Goal: Task Accomplishment & Management: Use online tool/utility

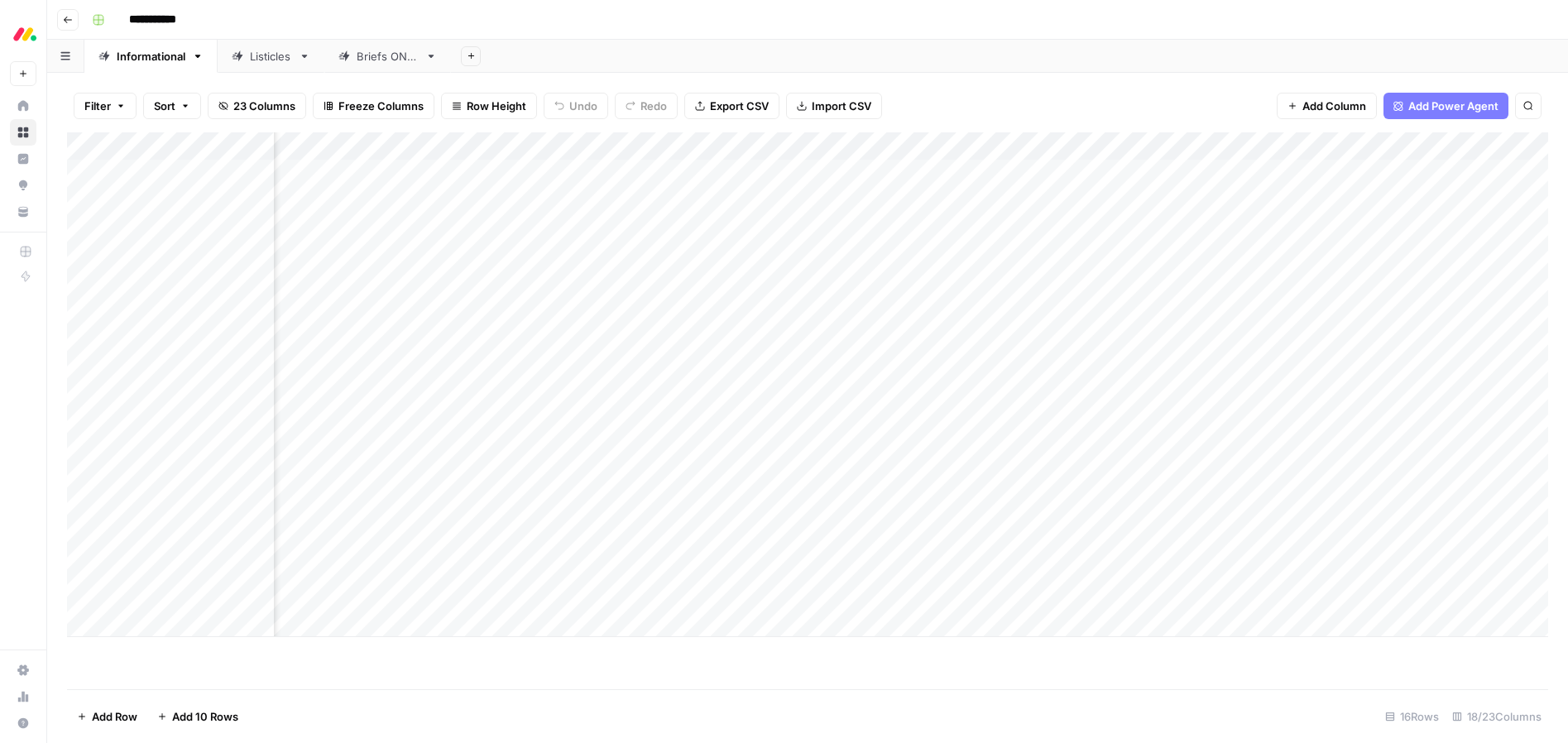
scroll to position [0, 1152]
click at [1116, 566] on div "Add Column" at bounding box center [807, 384] width 1482 height 504
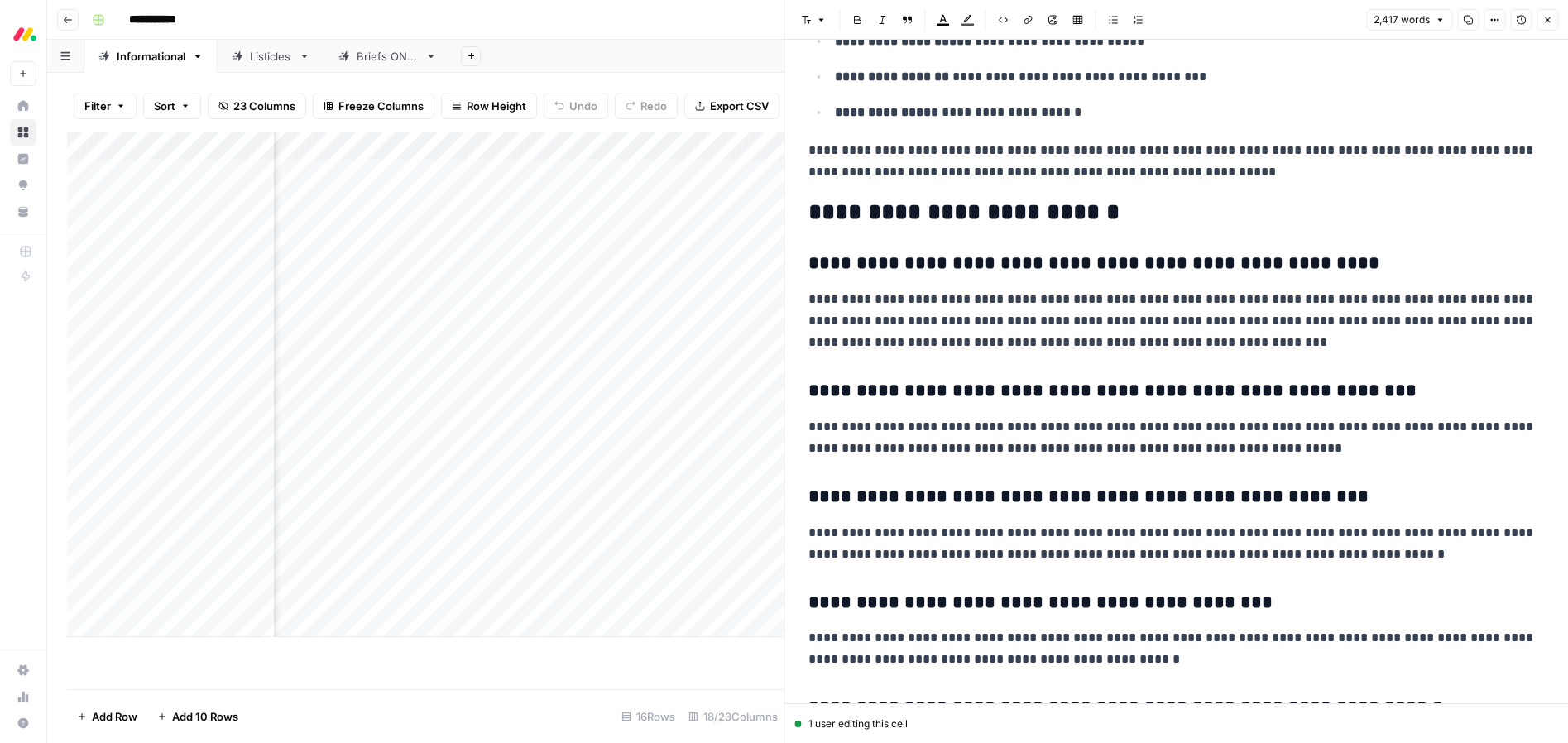
scroll to position [7017, 0]
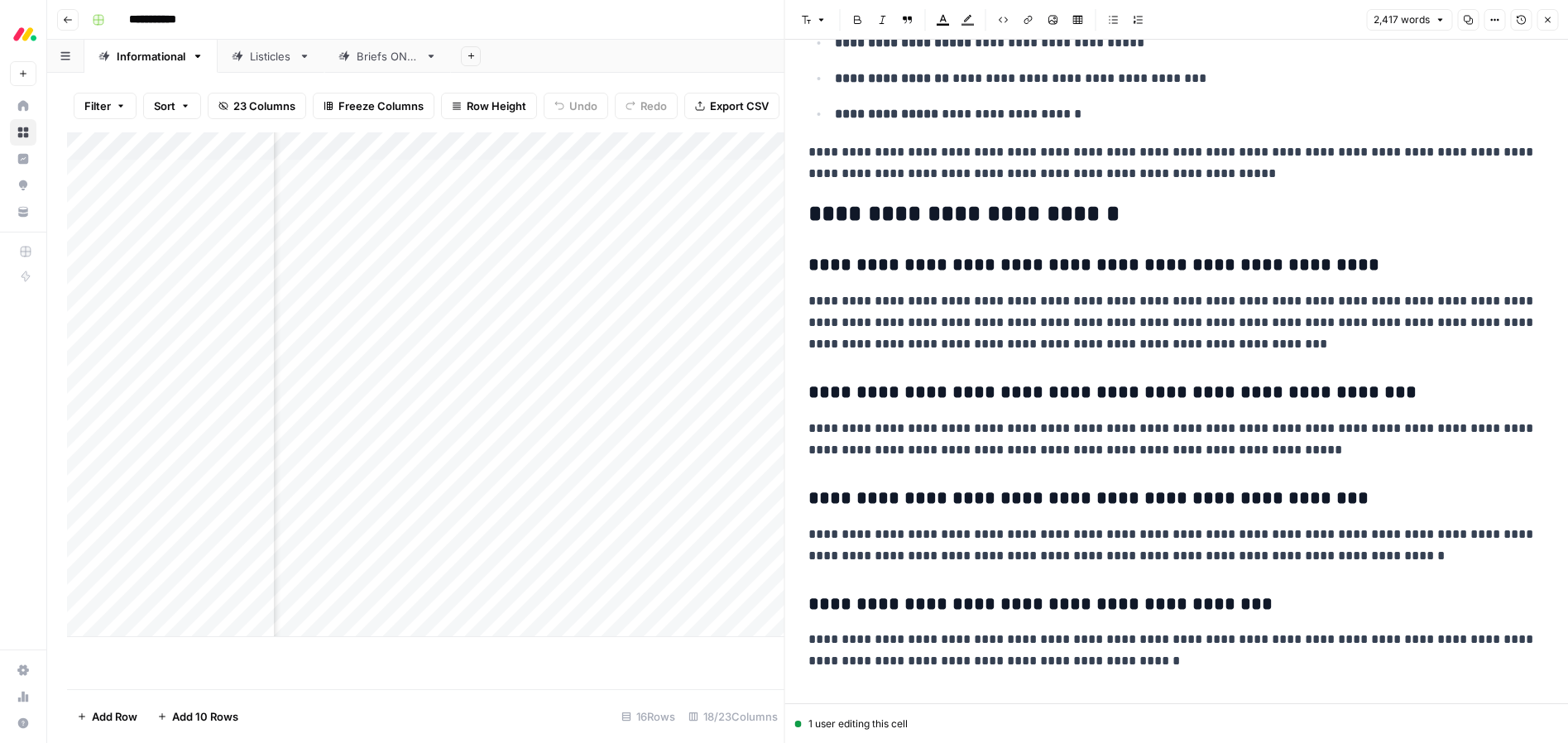
click at [1549, 22] on icon "button" at bounding box center [1548, 20] width 6 height 6
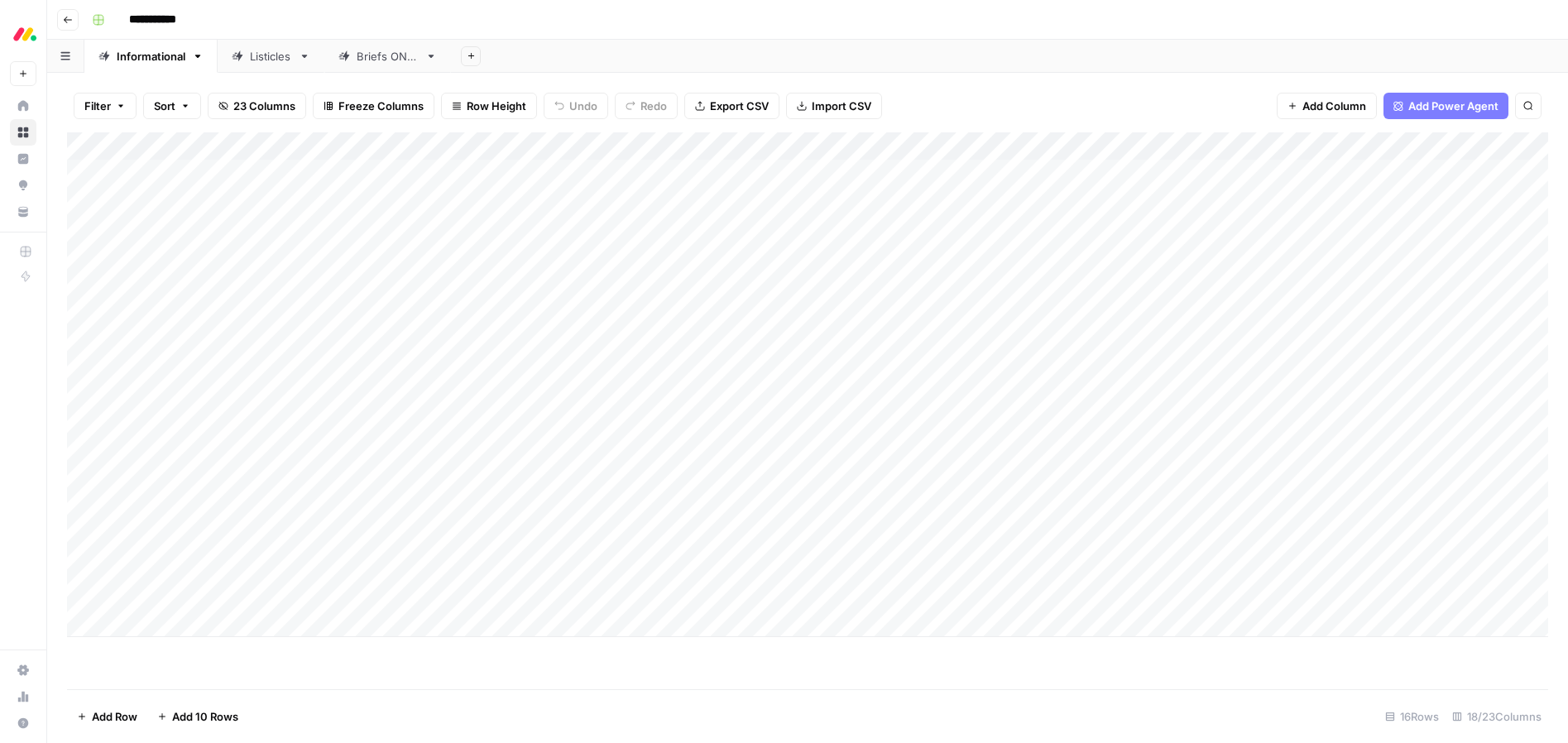
click at [447, 569] on div "Add Column" at bounding box center [807, 384] width 1482 height 504
click at [483, 569] on div "Add Column" at bounding box center [807, 384] width 1482 height 504
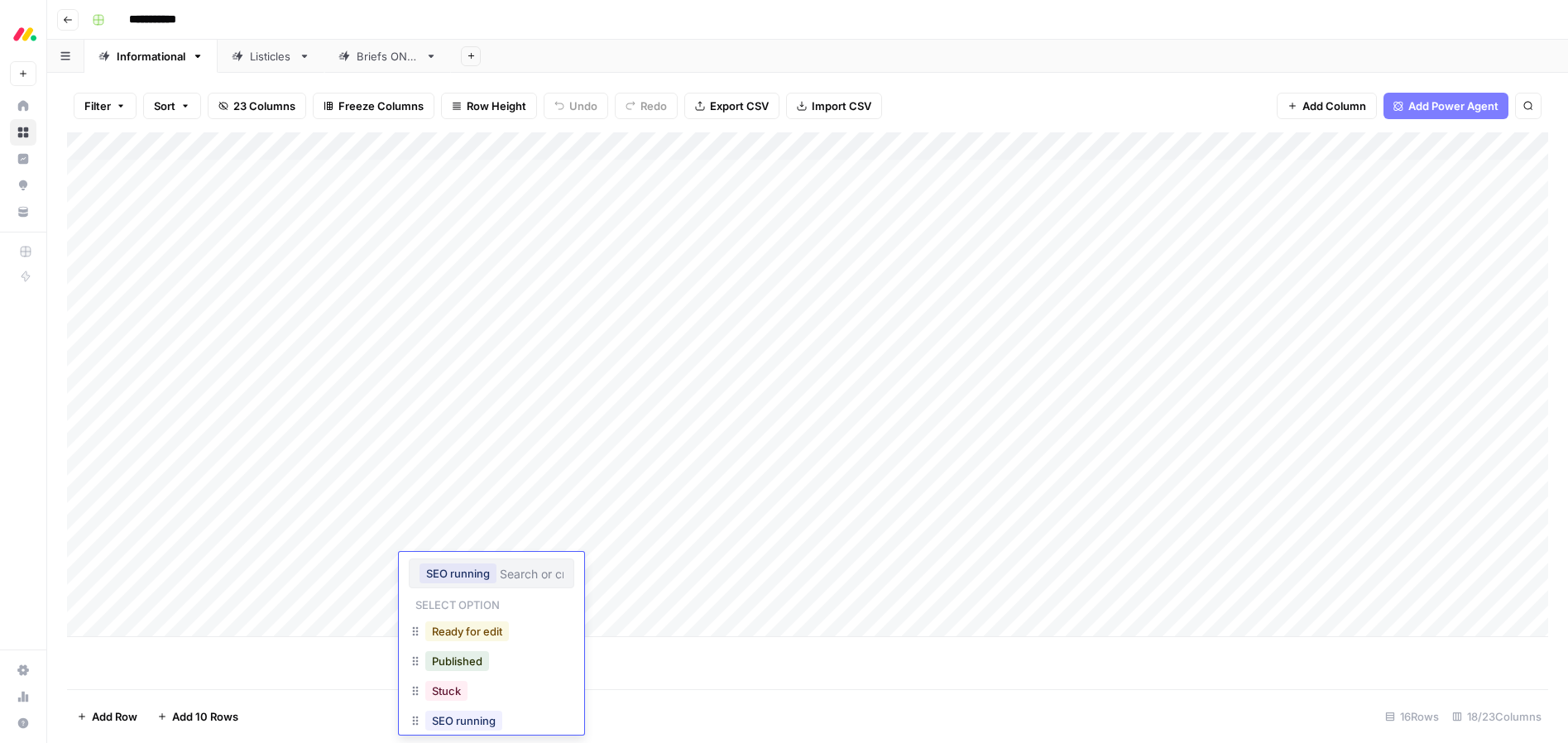
click at [448, 626] on button "Ready for edit" at bounding box center [467, 631] width 84 height 20
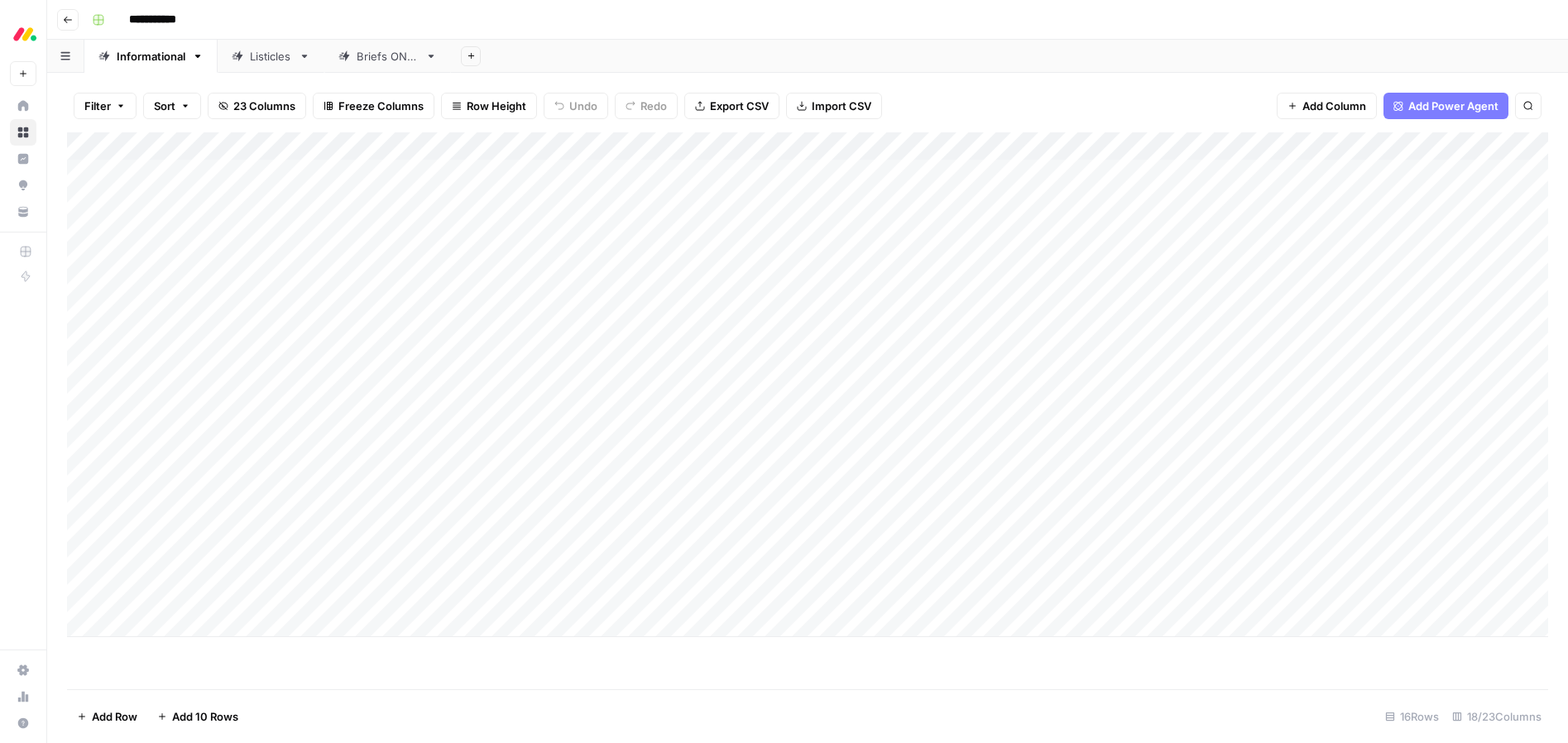
click at [718, 646] on div "Add Column" at bounding box center [807, 410] width 1482 height 557
click at [852, 594] on div "Add Column" at bounding box center [807, 384] width 1482 height 504
click at [272, 62] on div "Listicles" at bounding box center [271, 56] width 42 height 17
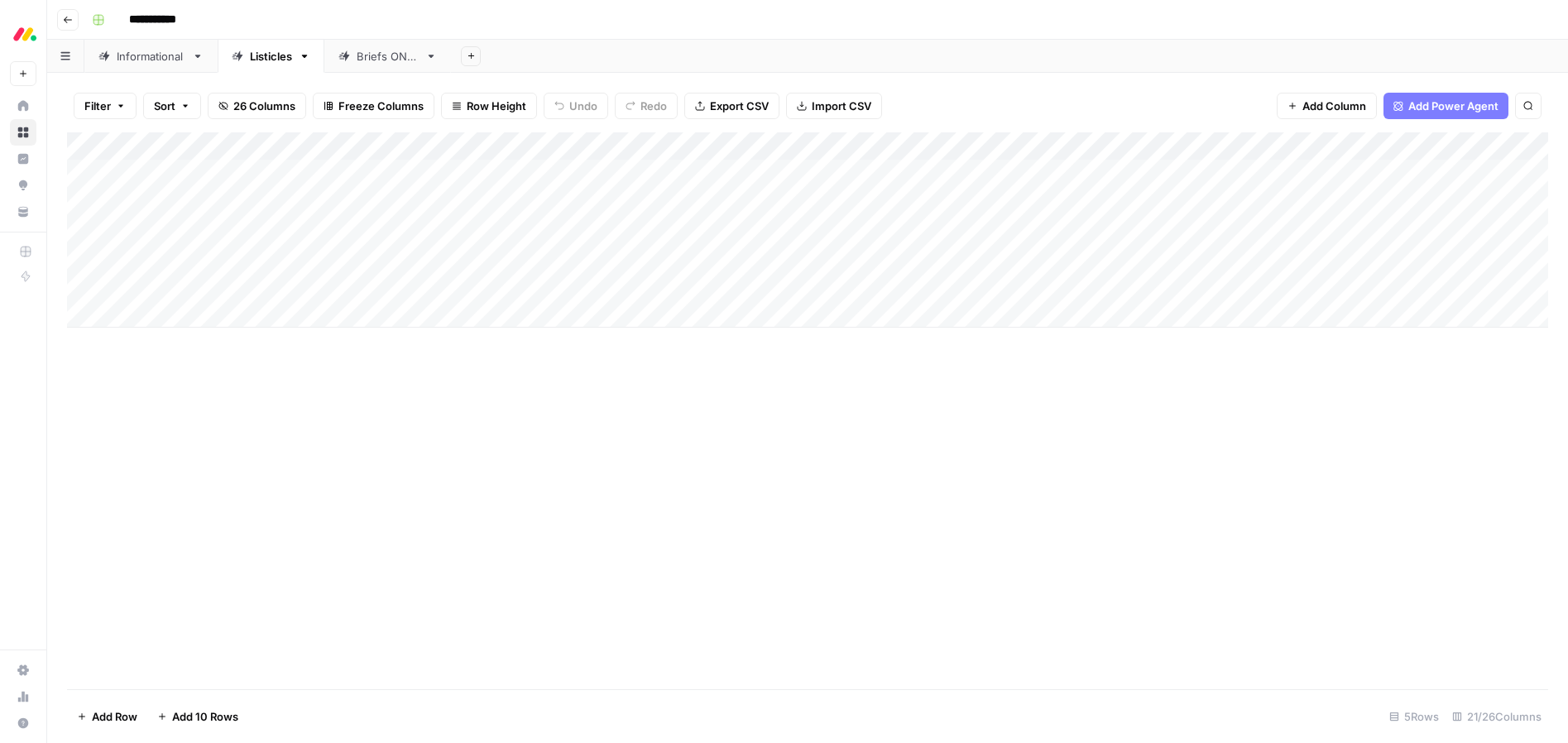
click at [174, 314] on div "Add Column" at bounding box center [807, 230] width 1482 height 195
click at [175, 313] on div "Add Column" at bounding box center [807, 244] width 1482 height 224
click at [182, 314] on div "Add Column" at bounding box center [807, 244] width 1482 height 224
click at [182, 314] on textarea at bounding box center [256, 315] width 265 height 23
click at [127, 314] on textarea "**********" at bounding box center [256, 315] width 265 height 23
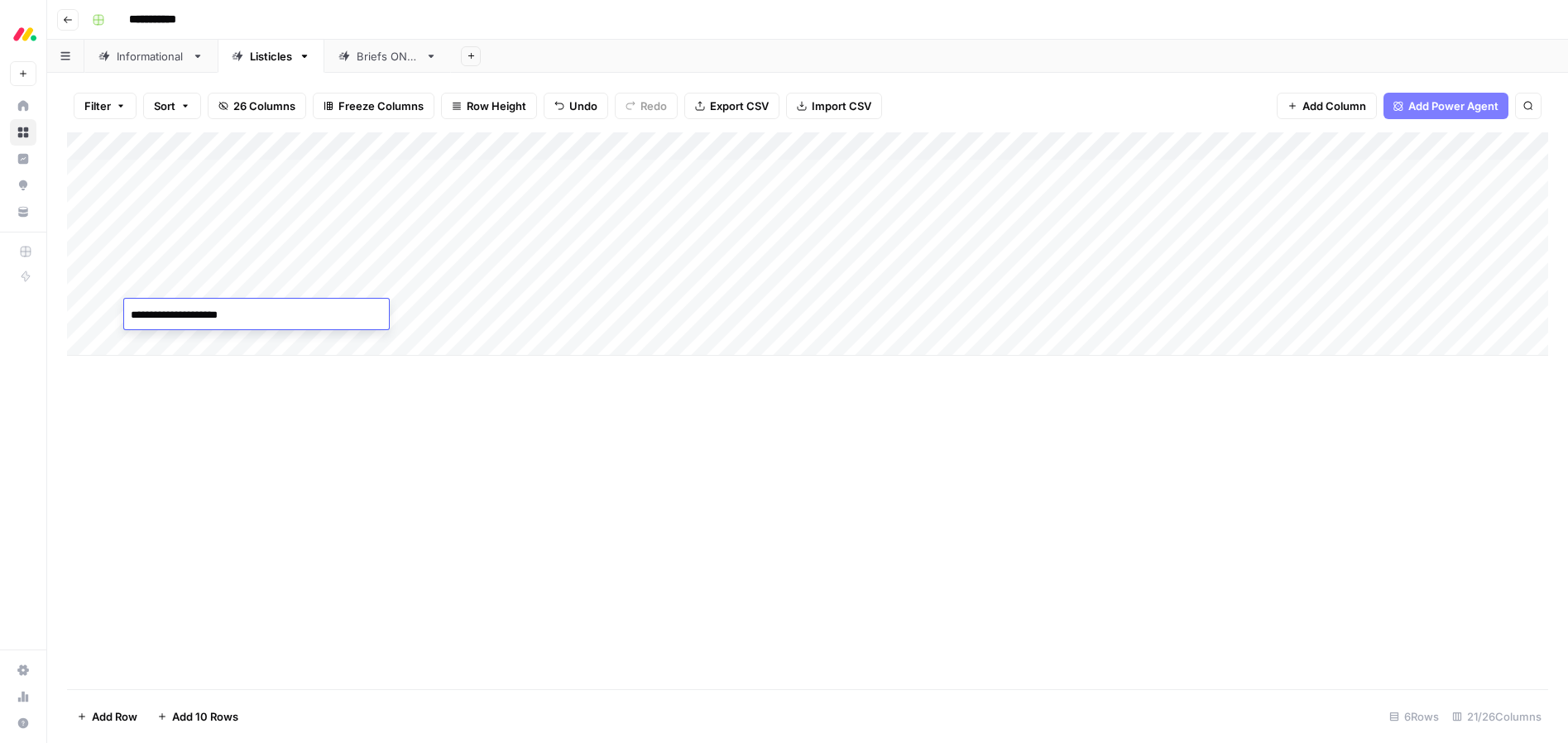
type textarea "**********"
click at [374, 555] on div "Add Column" at bounding box center [807, 410] width 1482 height 557
click at [512, 313] on div "Add Column" at bounding box center [807, 244] width 1482 height 224
click at [511, 312] on div "Add Column" at bounding box center [807, 244] width 1482 height 224
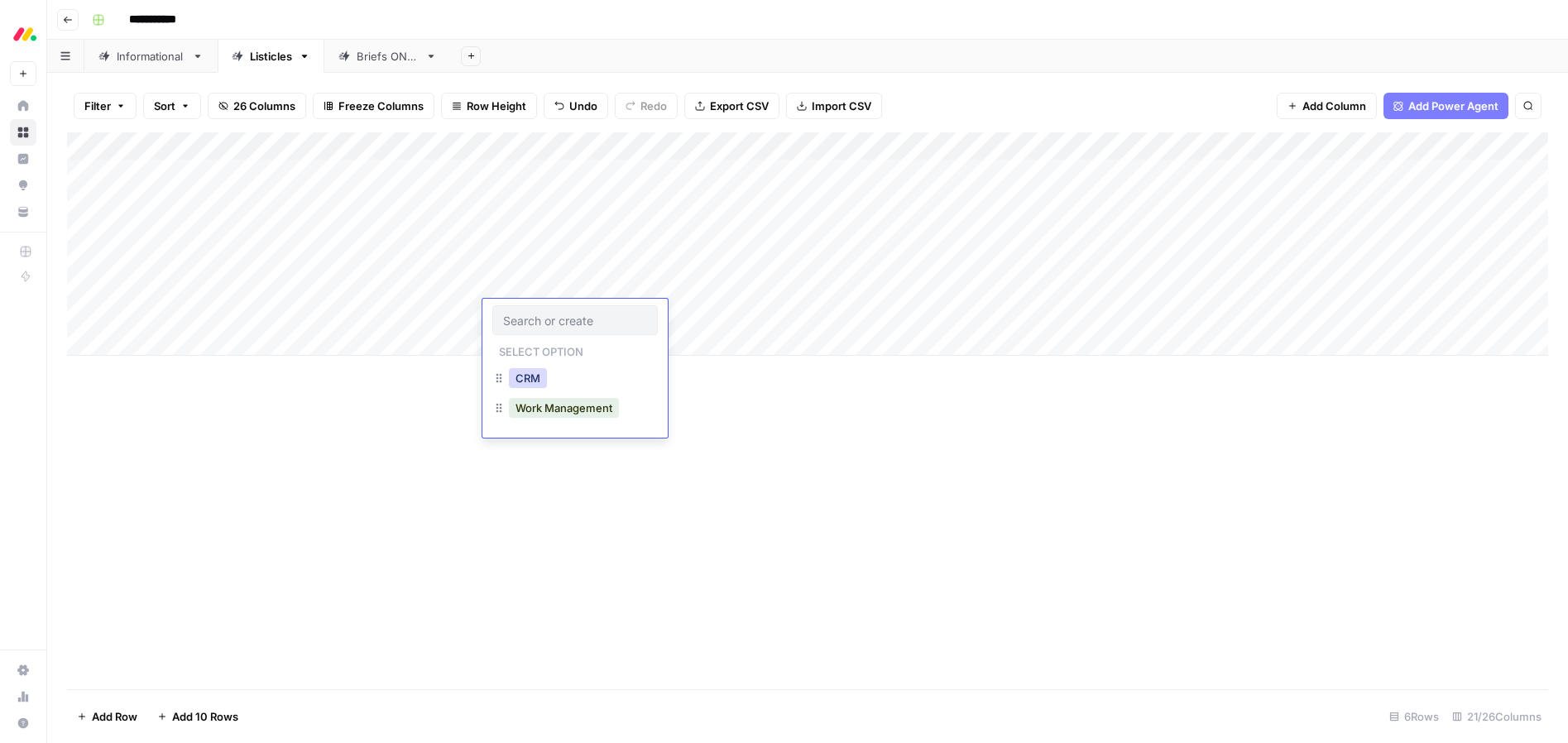
click at [517, 380] on button "CRM" at bounding box center [528, 378] width 39 height 20
click at [317, 310] on div "Add Column" at bounding box center [807, 244] width 1482 height 224
click at [311, 312] on div "Add Column" at bounding box center [807, 244] width 1482 height 224
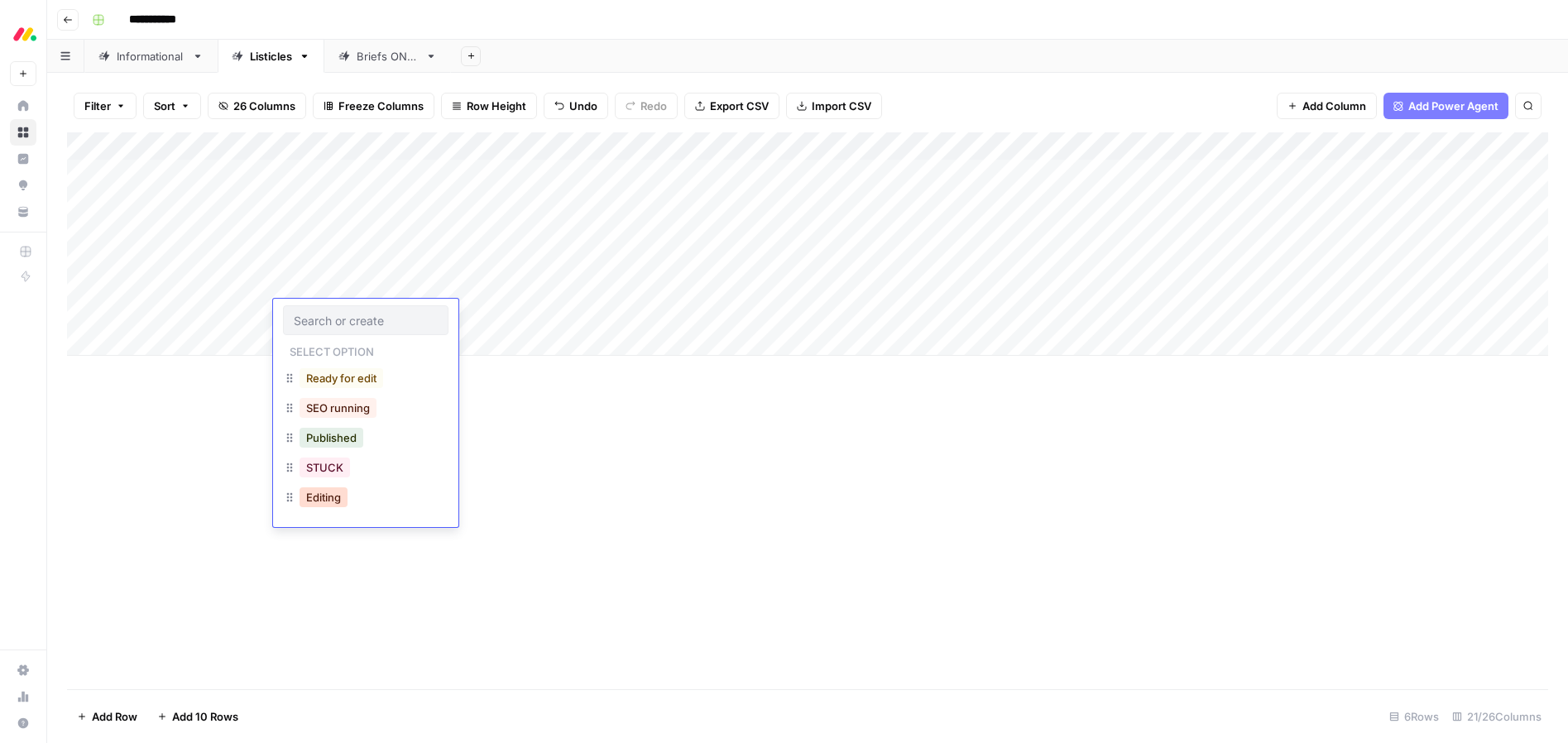
click at [323, 499] on button "Editing" at bounding box center [323, 497] width 48 height 20
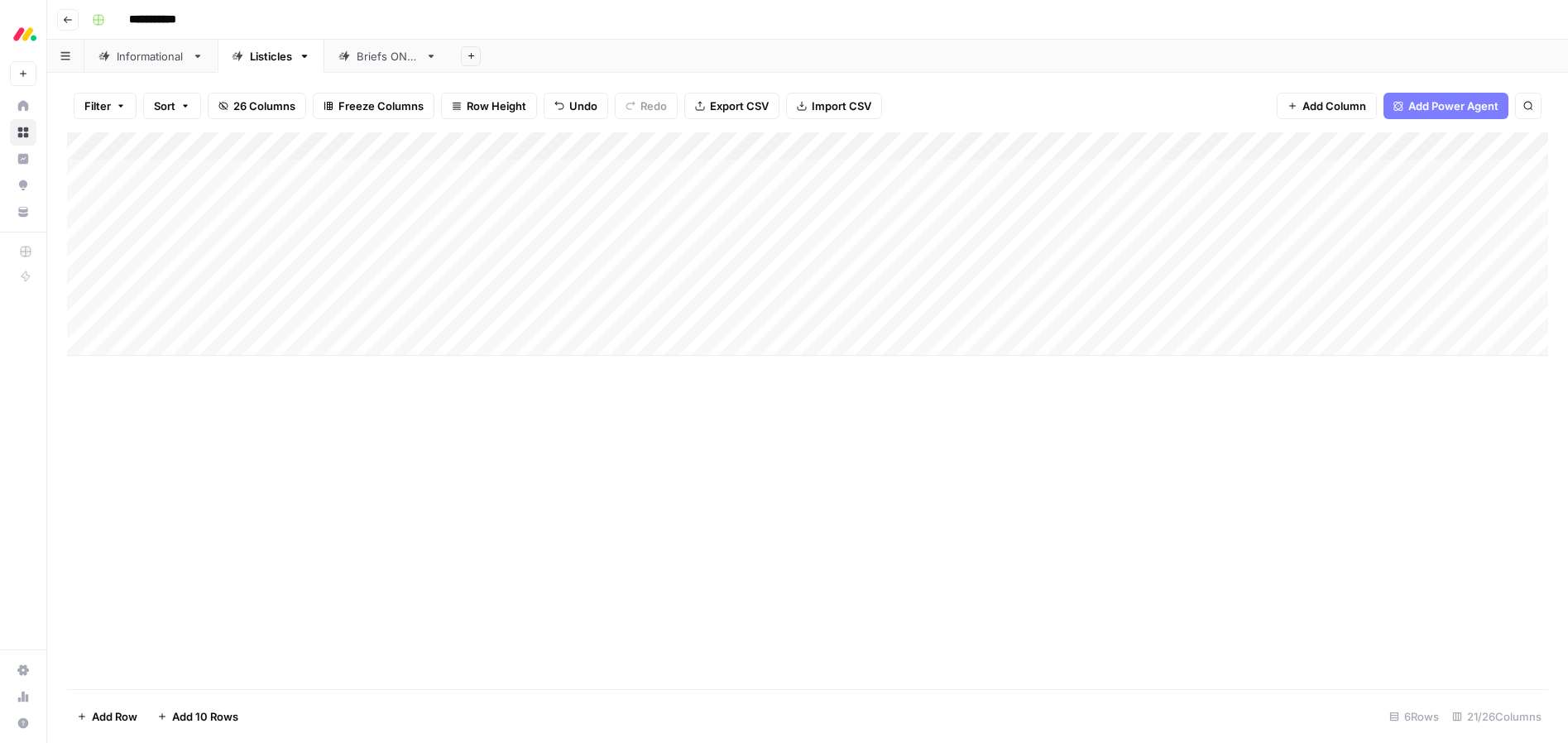
click at [560, 479] on div "Add Column" at bounding box center [807, 410] width 1482 height 557
drag, startPoint x: 685, startPoint y: 316, endPoint x: 941, endPoint y: 462, distance: 294.7
click at [685, 316] on div "Add Column" at bounding box center [807, 244] width 1482 height 224
click at [144, 62] on div "Informational" at bounding box center [150, 56] width 69 height 17
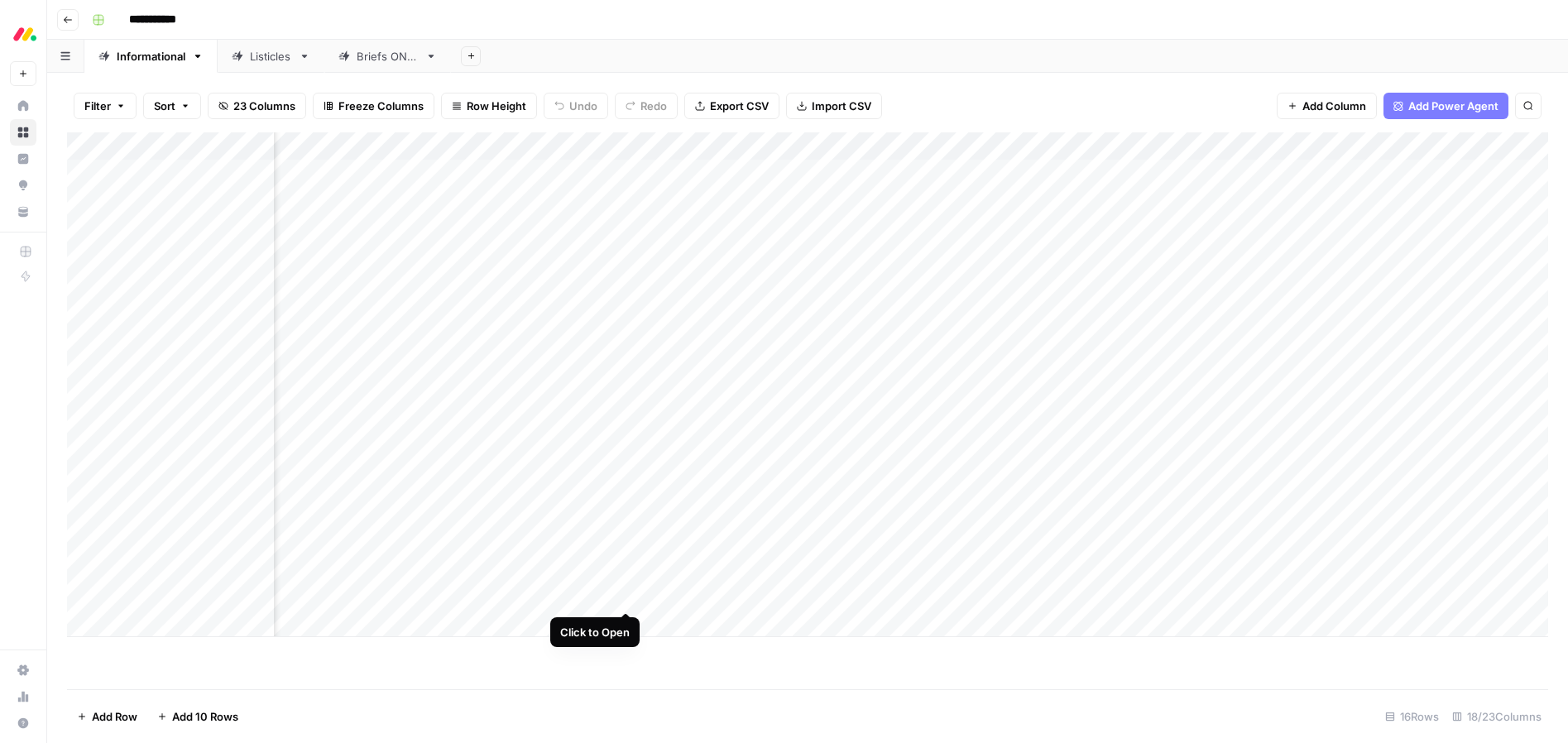
click at [624, 596] on div "Add Column" at bounding box center [807, 384] width 1482 height 504
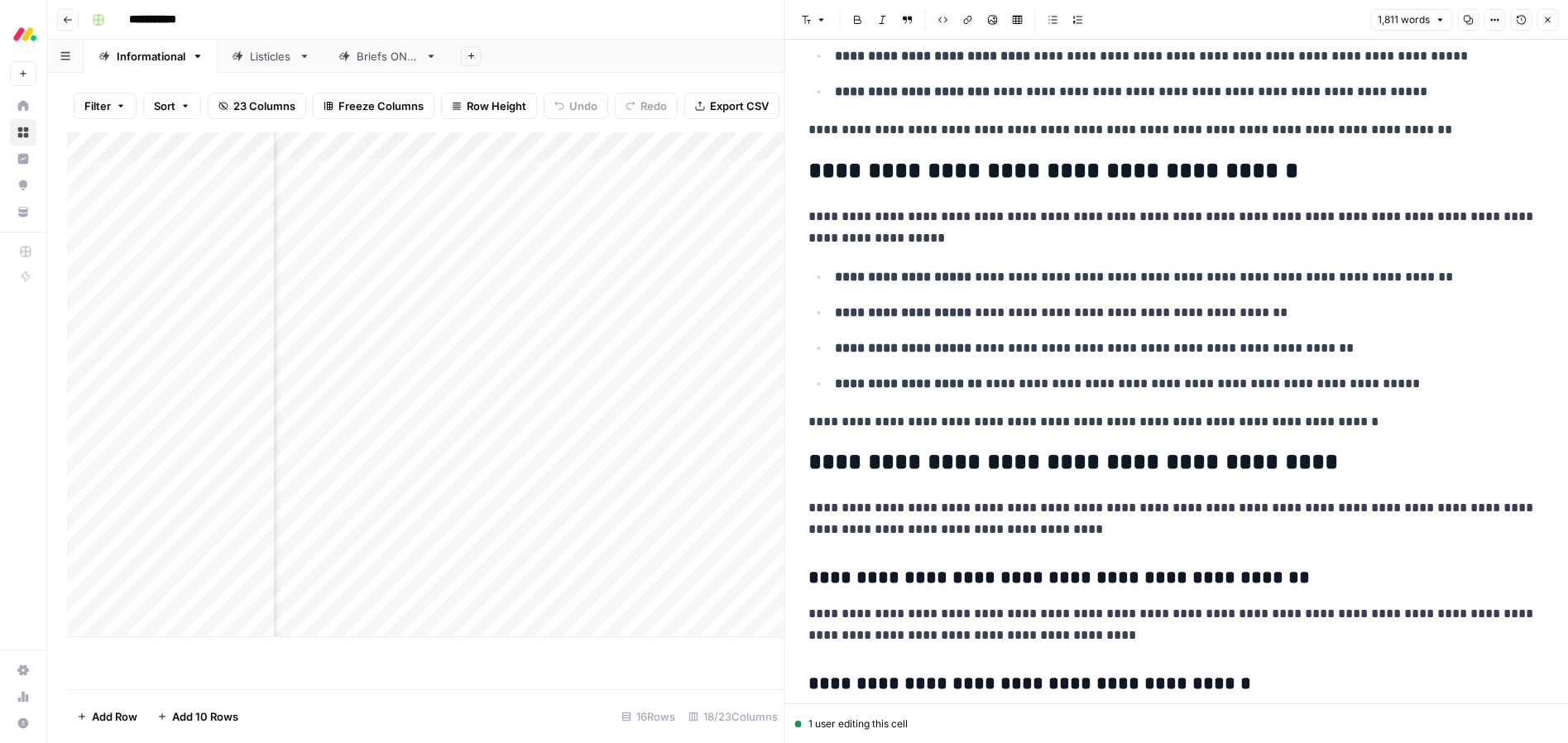
scroll to position [4876, 0]
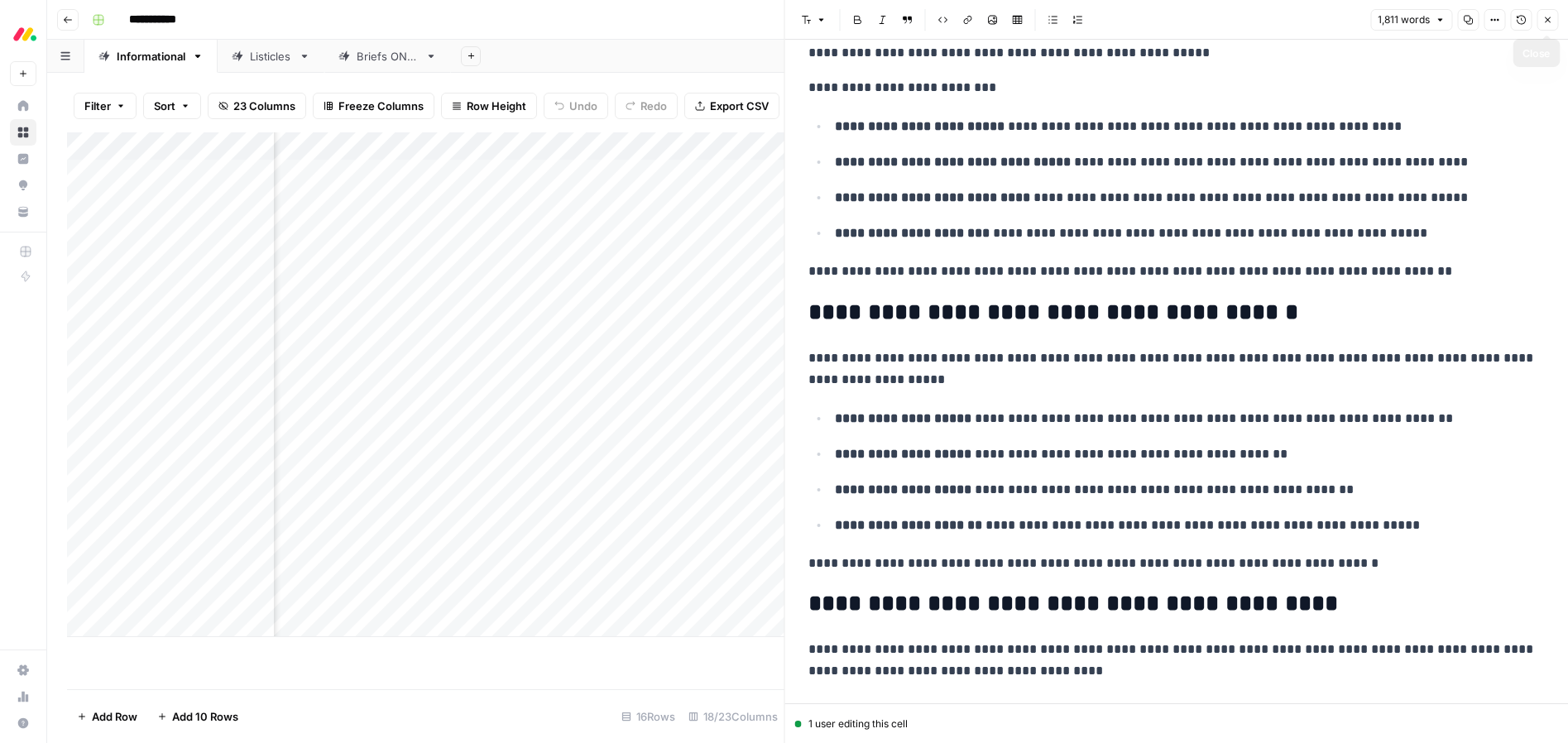
click at [1544, 18] on icon "button" at bounding box center [1547, 20] width 10 height 10
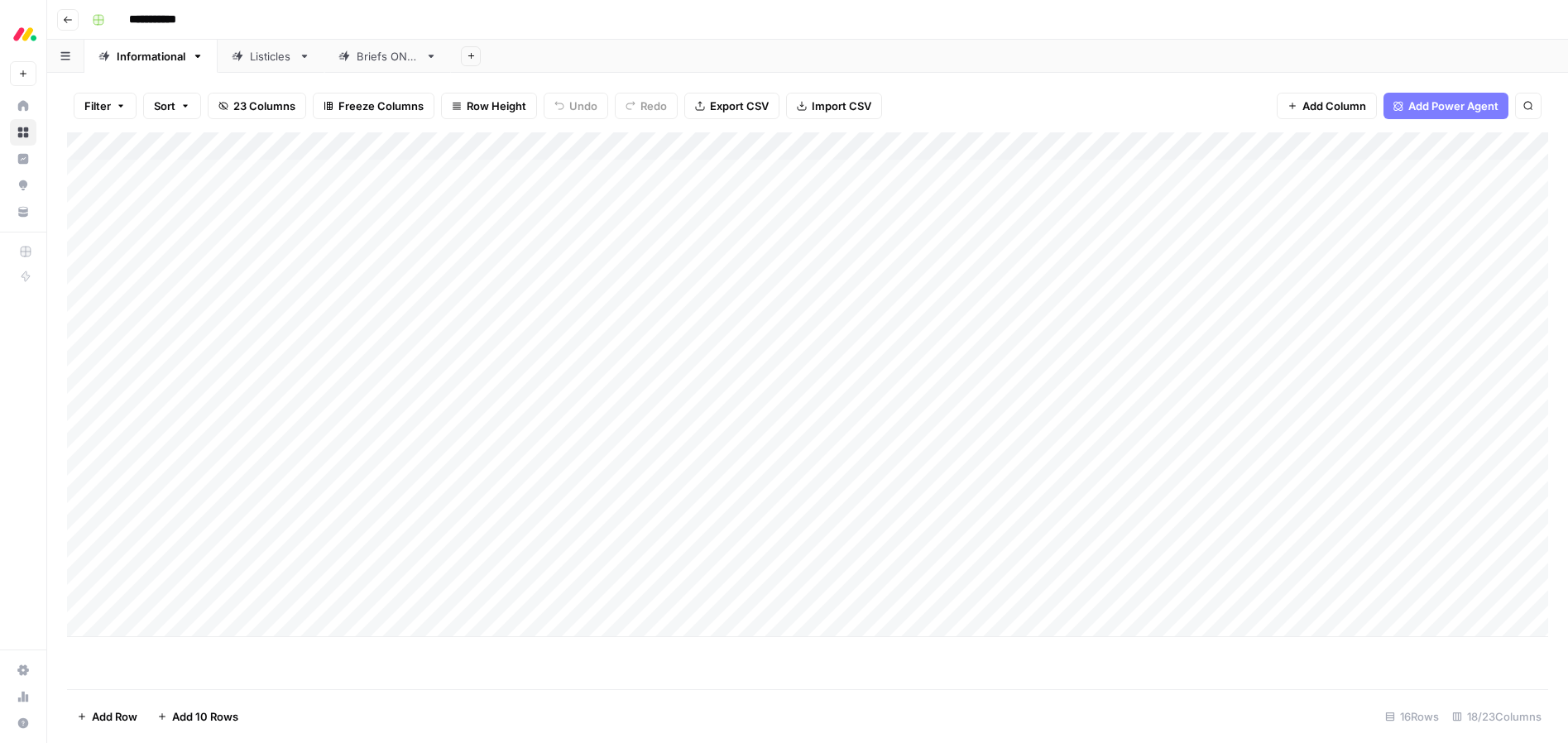
click at [243, 57] on icon at bounding box center [238, 56] width 11 height 11
click at [695, 313] on div "Add Column" at bounding box center [807, 244] width 1482 height 224
click at [761, 316] on div "Add Column" at bounding box center [807, 244] width 1482 height 224
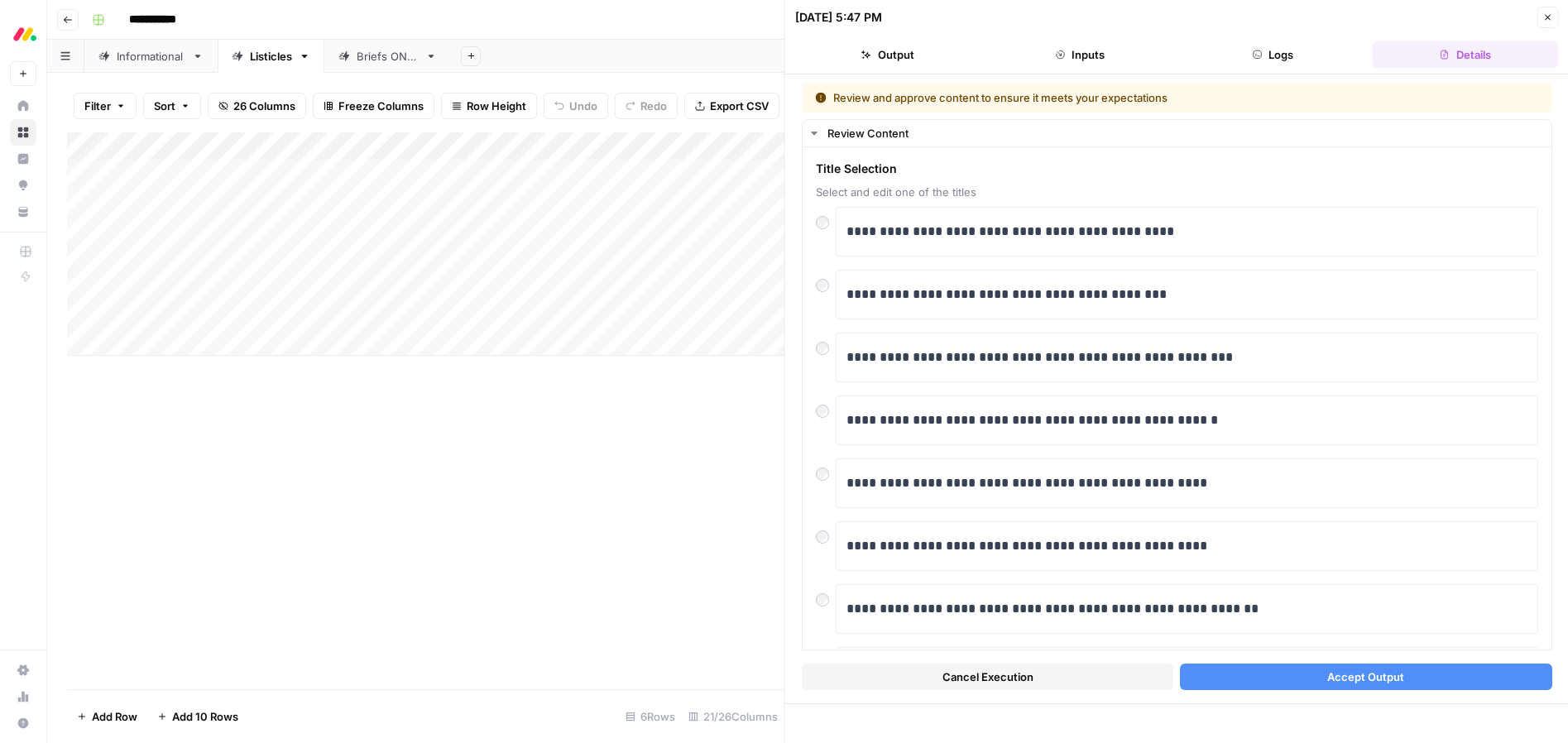
click at [339, 315] on div "Add Column" at bounding box center [426, 244] width 718 height 224
click at [334, 314] on div "Add Column" at bounding box center [426, 244] width 718 height 224
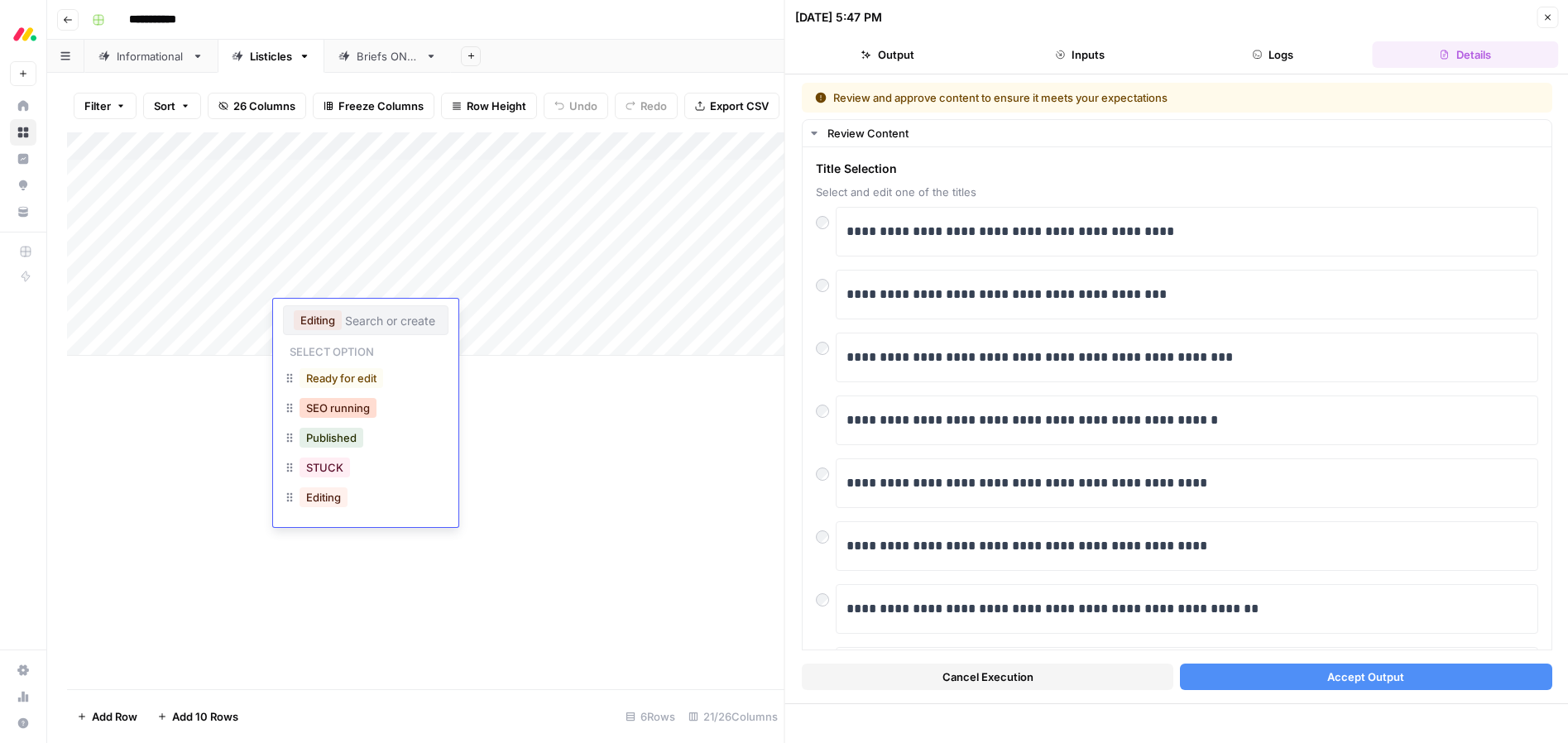
click at [329, 402] on button "SEO running" at bounding box center [338, 408] width 77 height 20
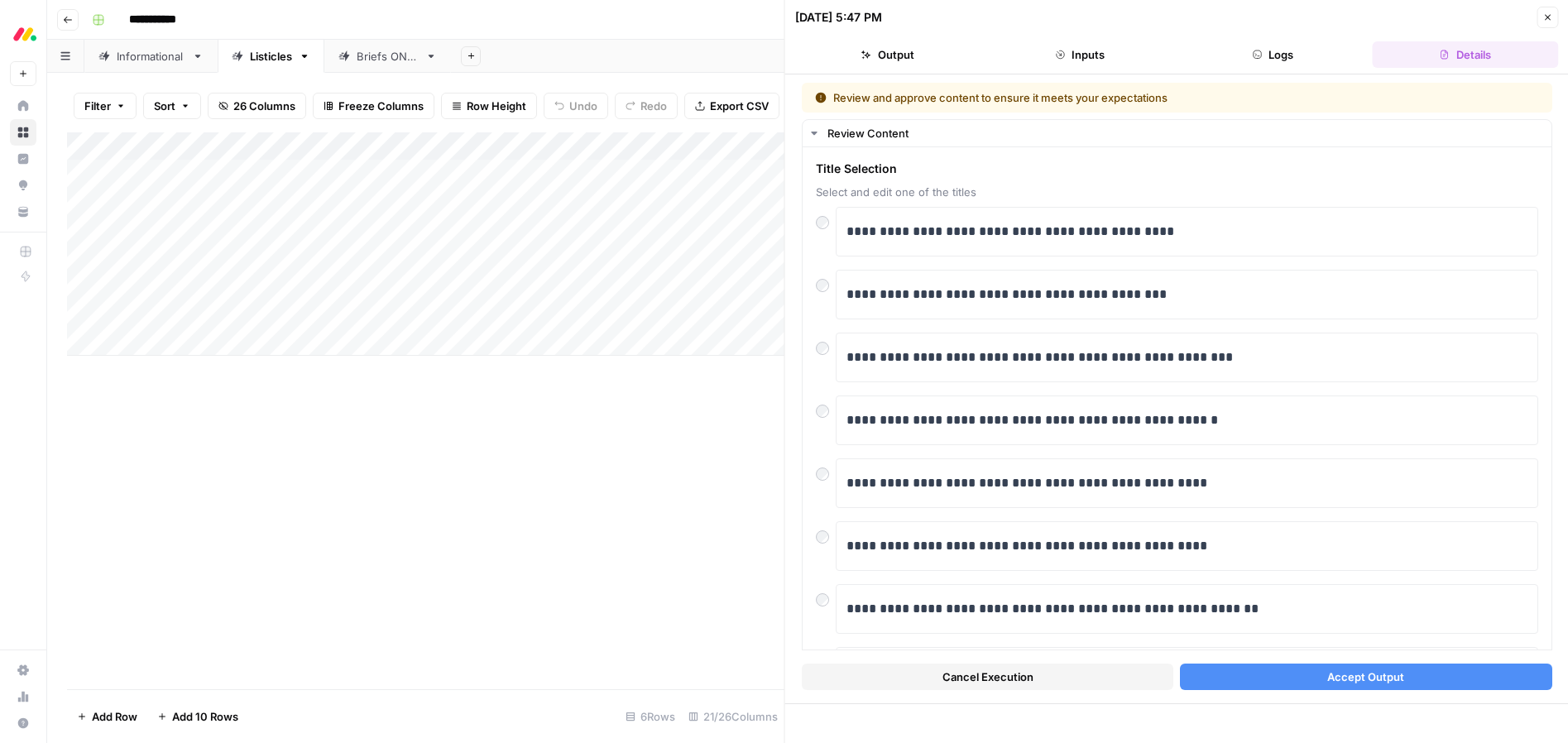
click at [407, 409] on div "Add Column" at bounding box center [426, 410] width 718 height 557
click at [1322, 674] on button "Accept Output" at bounding box center [1366, 677] width 372 height 26
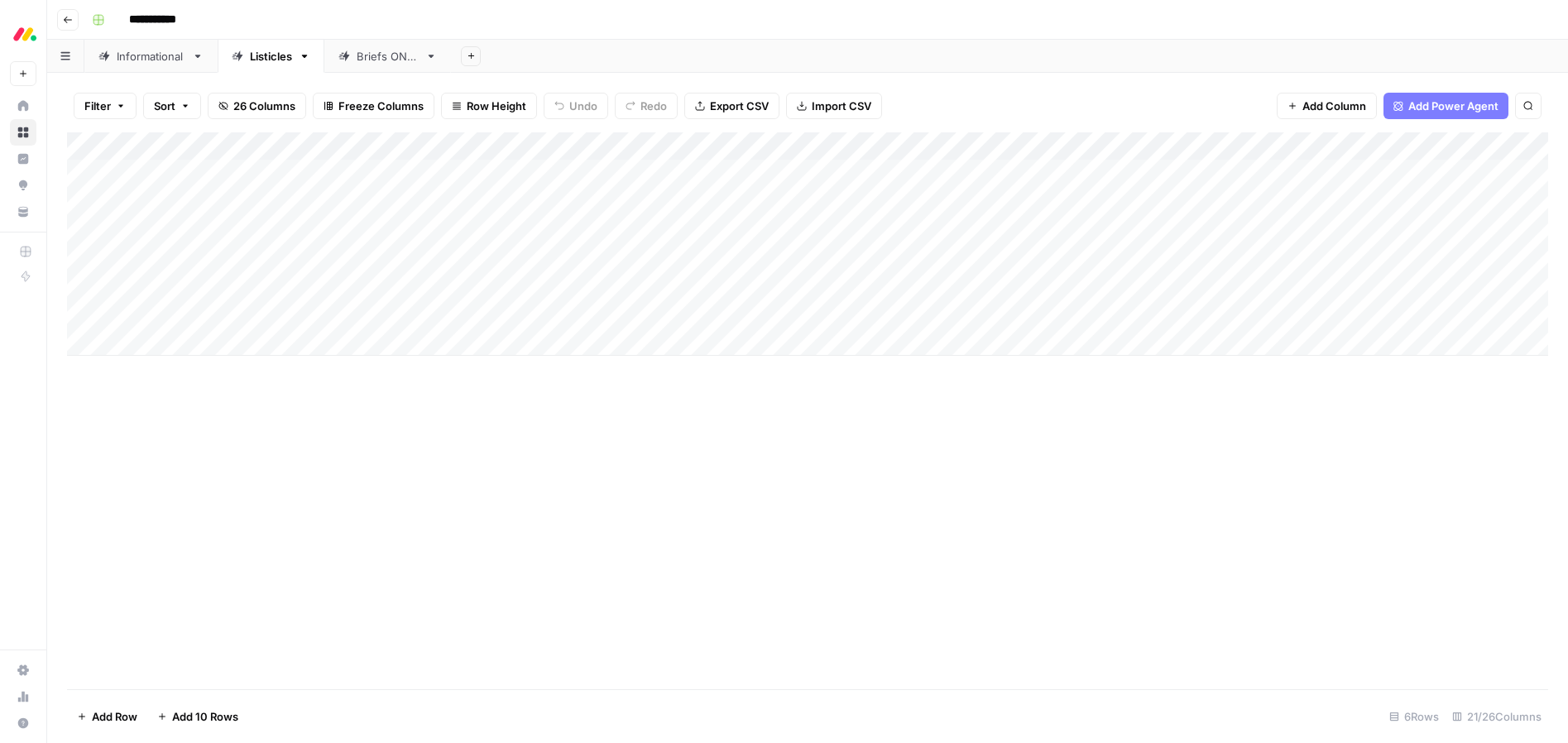
click at [152, 60] on div "Informational" at bounding box center [150, 56] width 69 height 17
click at [272, 59] on div "Listicles" at bounding box center [271, 56] width 42 height 17
